Goal: Check status

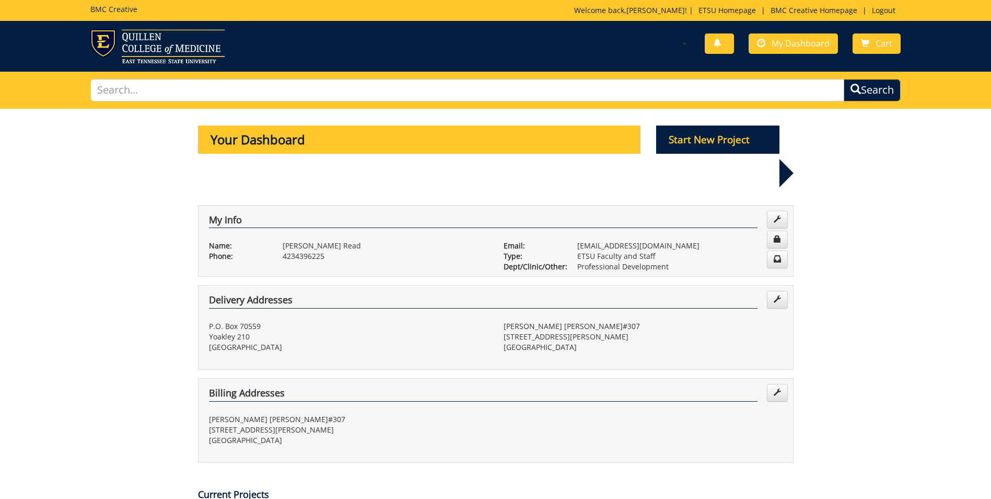
scroll to position [341, 0]
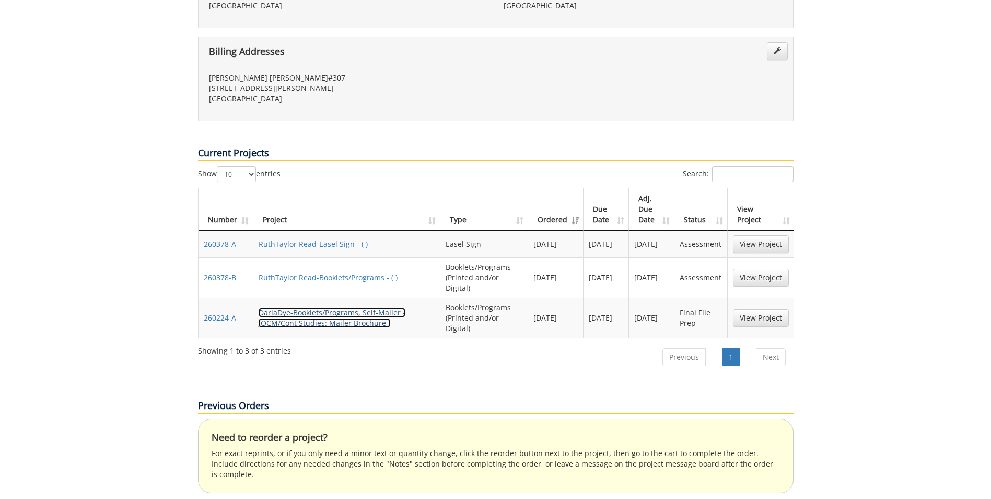
click at [355, 307] on link "DarlaDye-Booklets/Programs, Self-Mailer - (QCM/Cont Studies: Mailer Brochure )" at bounding box center [332, 317] width 147 height 20
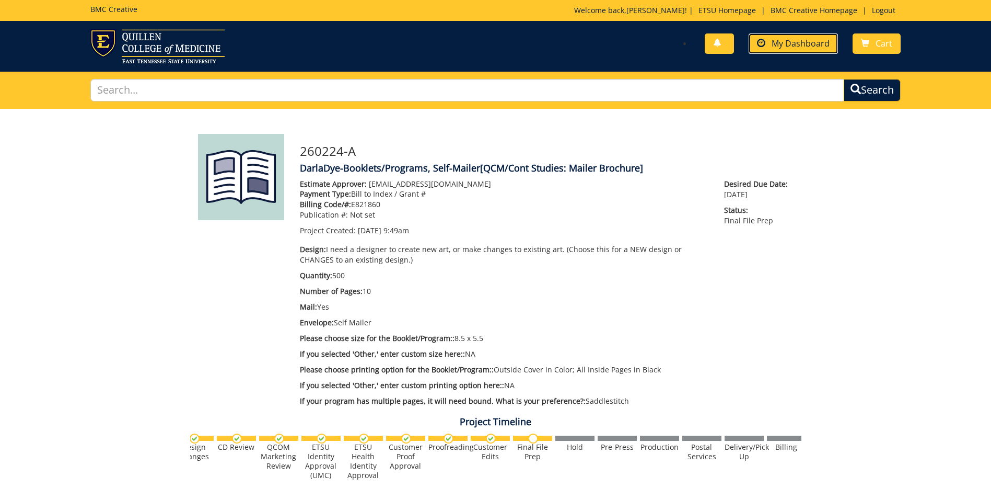
click at [790, 49] on link "My Dashboard" at bounding box center [793, 43] width 89 height 20
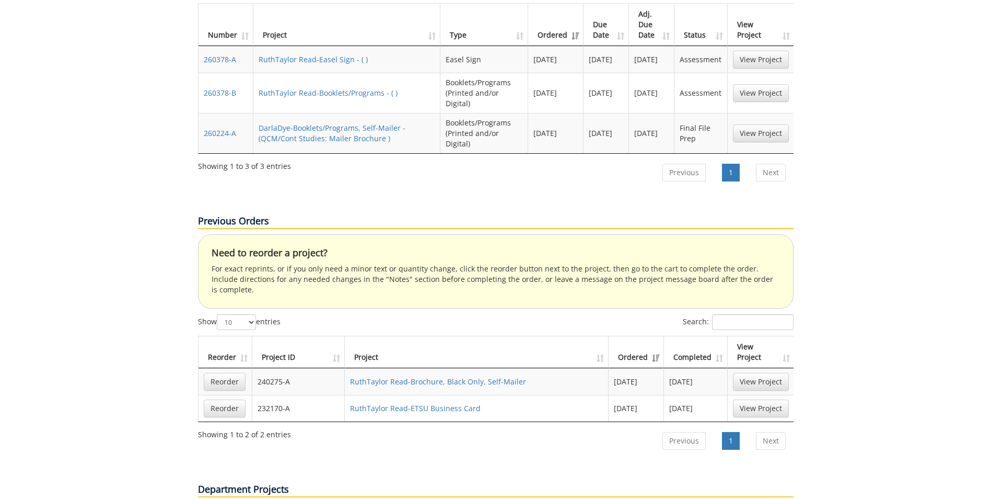
scroll to position [527, 0]
